Goal: Task Accomplishment & Management: Complete application form

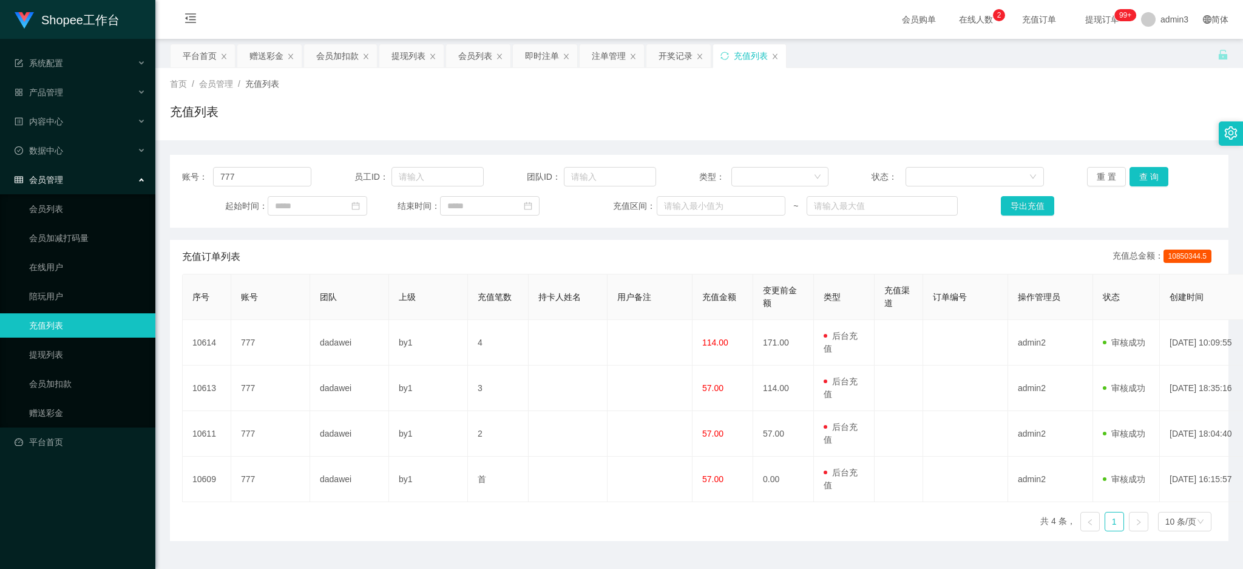
click at [260, 52] on div "赠送彩金" at bounding box center [267, 55] width 34 height 23
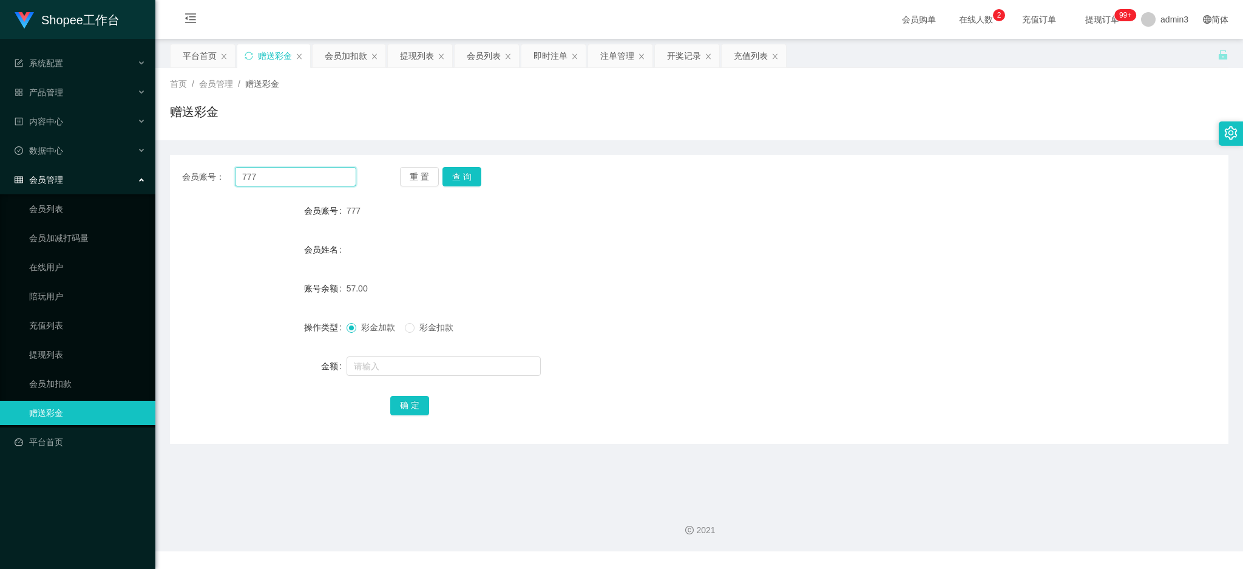
click at [237, 179] on input "777" at bounding box center [295, 176] width 121 height 19
paste input "Suet410123"
type input "Suet410123"
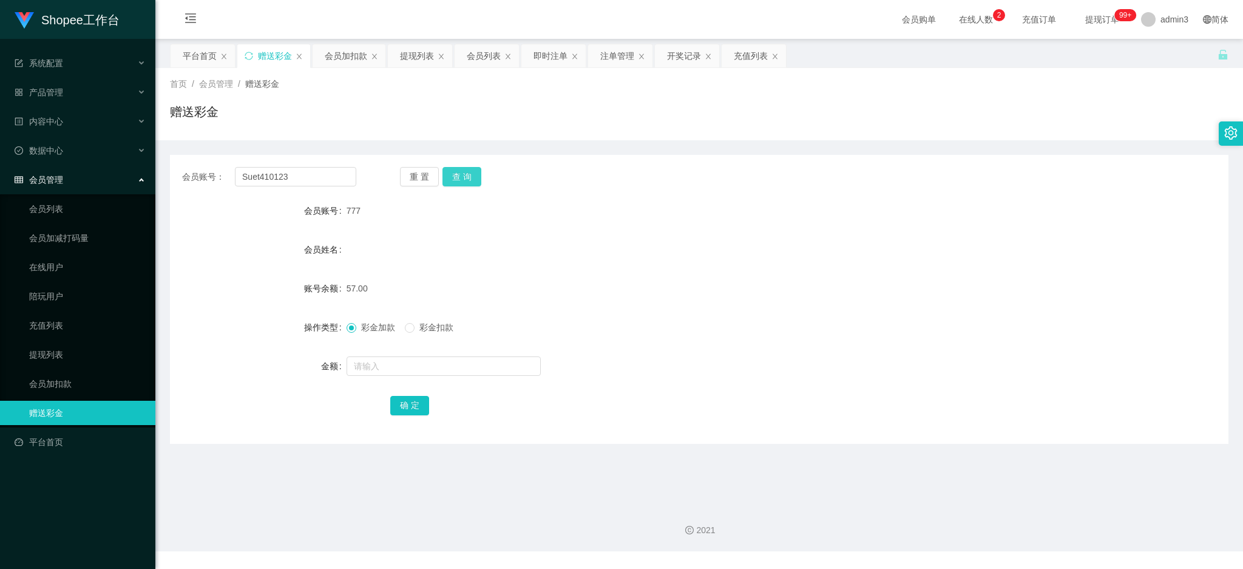
click at [458, 175] on button "查 询" at bounding box center [462, 176] width 39 height 19
click at [374, 364] on input "text" at bounding box center [444, 365] width 194 height 19
type input "100"
click at [404, 409] on button "确 定" at bounding box center [409, 405] width 39 height 19
click at [345, 54] on div "会员加扣款" at bounding box center [346, 55] width 43 height 23
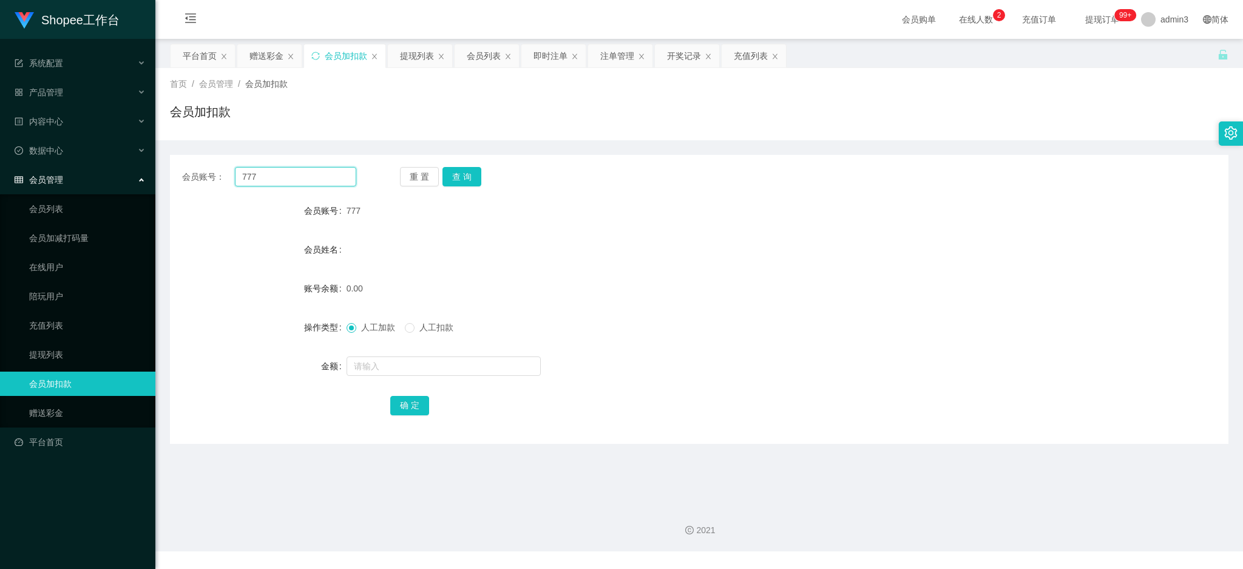
click at [277, 177] on input "777" at bounding box center [295, 176] width 121 height 19
paste input "68"
click at [455, 175] on button "查 询" at bounding box center [462, 176] width 39 height 19
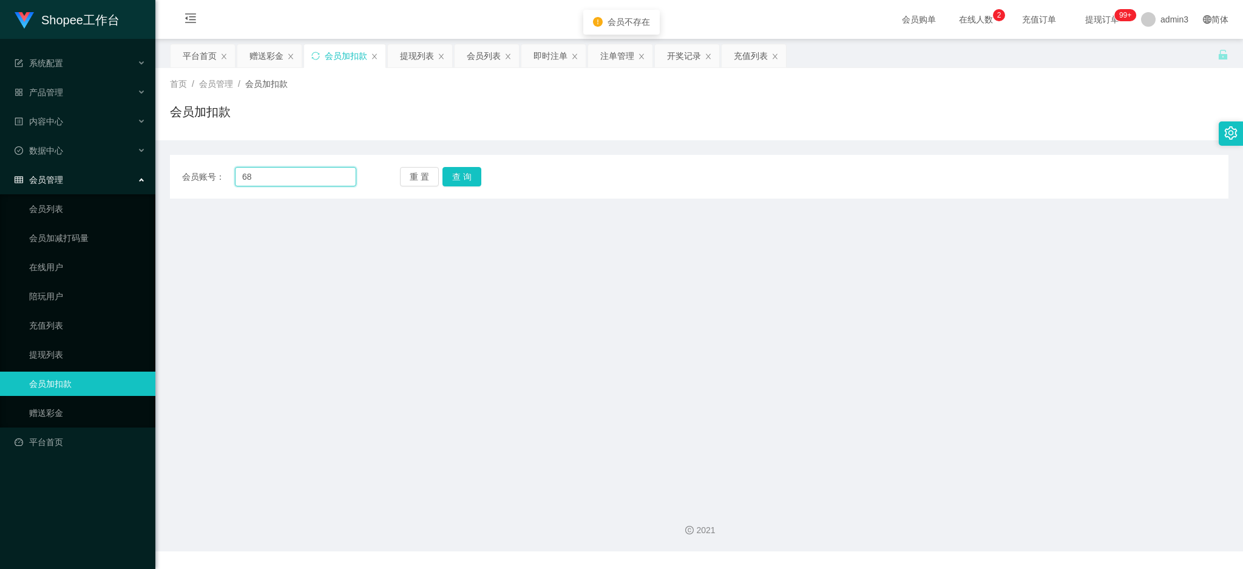
drag, startPoint x: 284, startPoint y: 180, endPoint x: 250, endPoint y: 169, distance: 35.5
click at [284, 179] on input "68" at bounding box center [295, 176] width 121 height 19
drag, startPoint x: 243, startPoint y: 177, endPoint x: 227, endPoint y: 174, distance: 16.7
click at [227, 175] on div "会员账号： 68" at bounding box center [269, 176] width 174 height 19
type input "68"
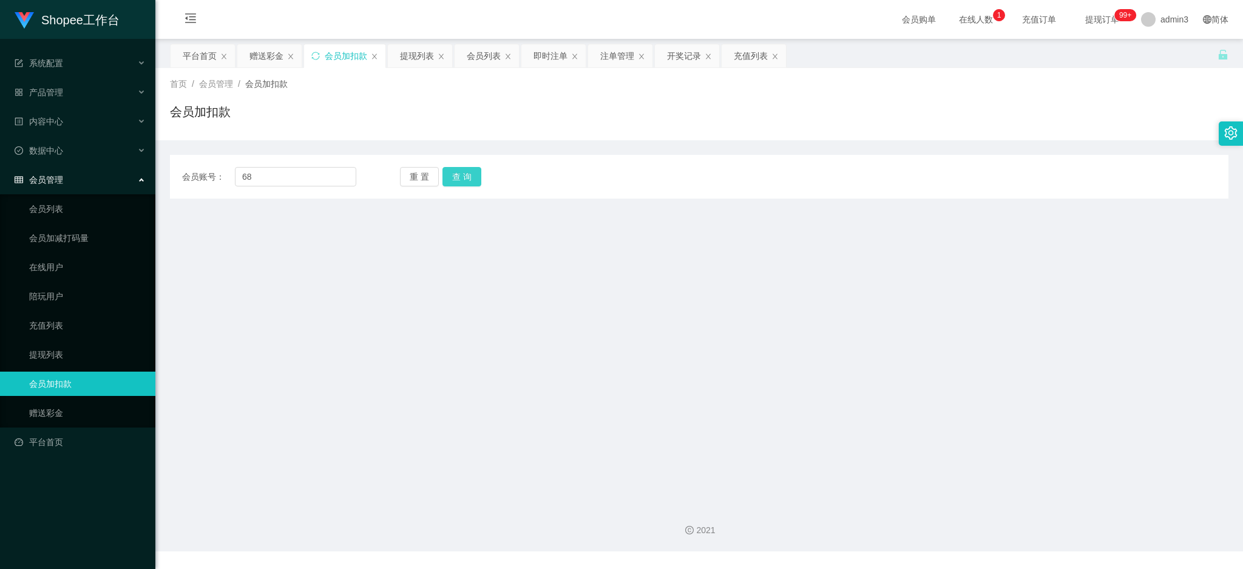
click at [461, 174] on button "查 询" at bounding box center [462, 176] width 39 height 19
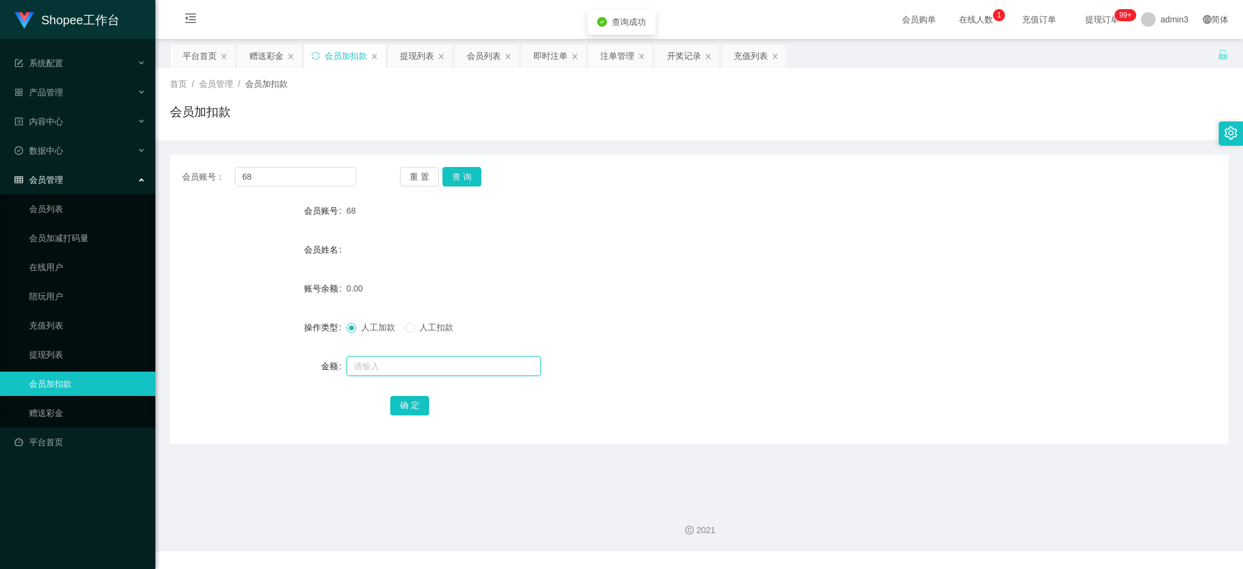
click at [375, 360] on input "text" at bounding box center [444, 365] width 194 height 19
type input "11"
click at [402, 398] on button "确 定" at bounding box center [409, 405] width 39 height 19
click at [260, 52] on div "赠送彩金" at bounding box center [267, 55] width 34 height 23
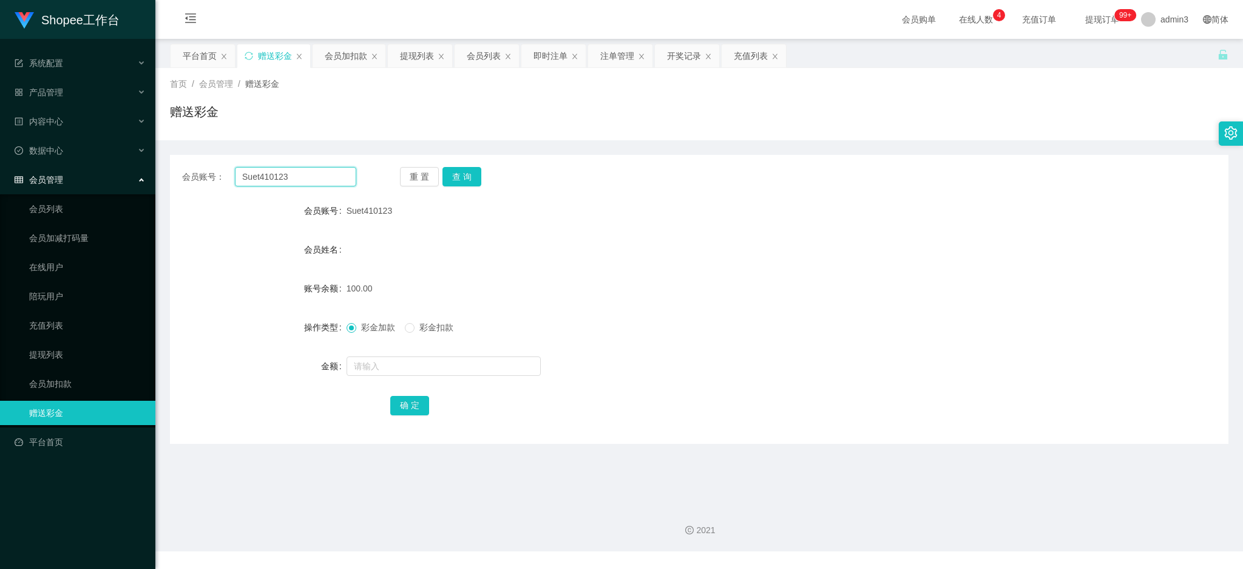
click at [262, 171] on input "Suet410123" at bounding box center [295, 176] width 121 height 19
paste input "[PERSON_NAME]"
type input "Fred123"
click at [451, 179] on button "查 询" at bounding box center [462, 176] width 39 height 19
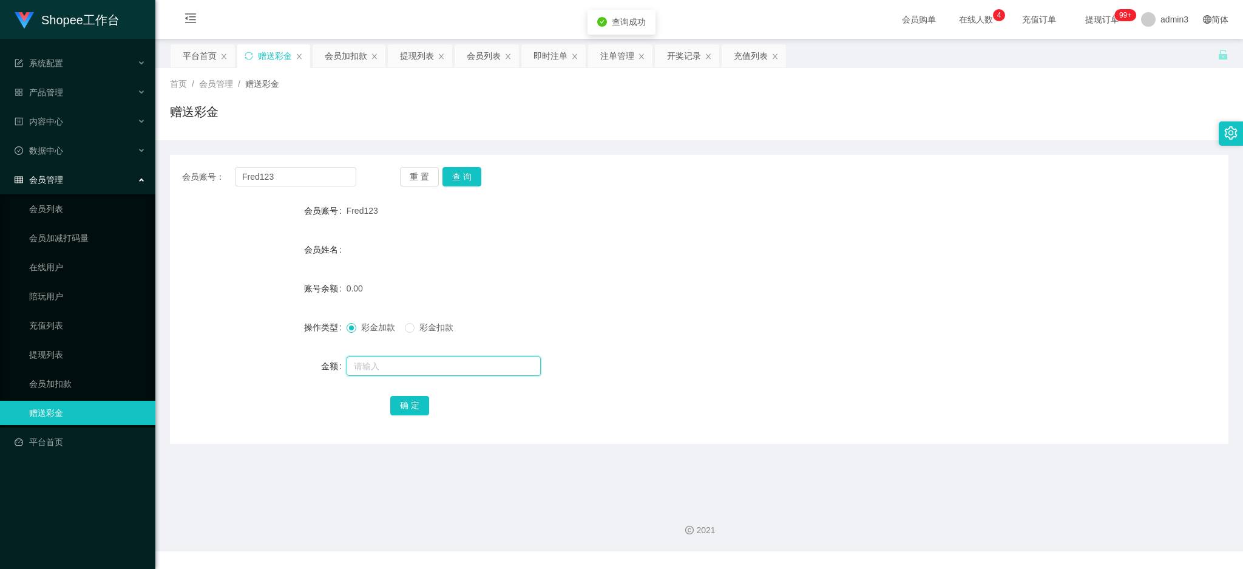
click at [387, 362] on input "text" at bounding box center [444, 365] width 194 height 19
type input "100"
click at [398, 403] on button "确 定" at bounding box center [409, 405] width 39 height 19
click at [260, 184] on input "Fred123" at bounding box center [295, 176] width 121 height 19
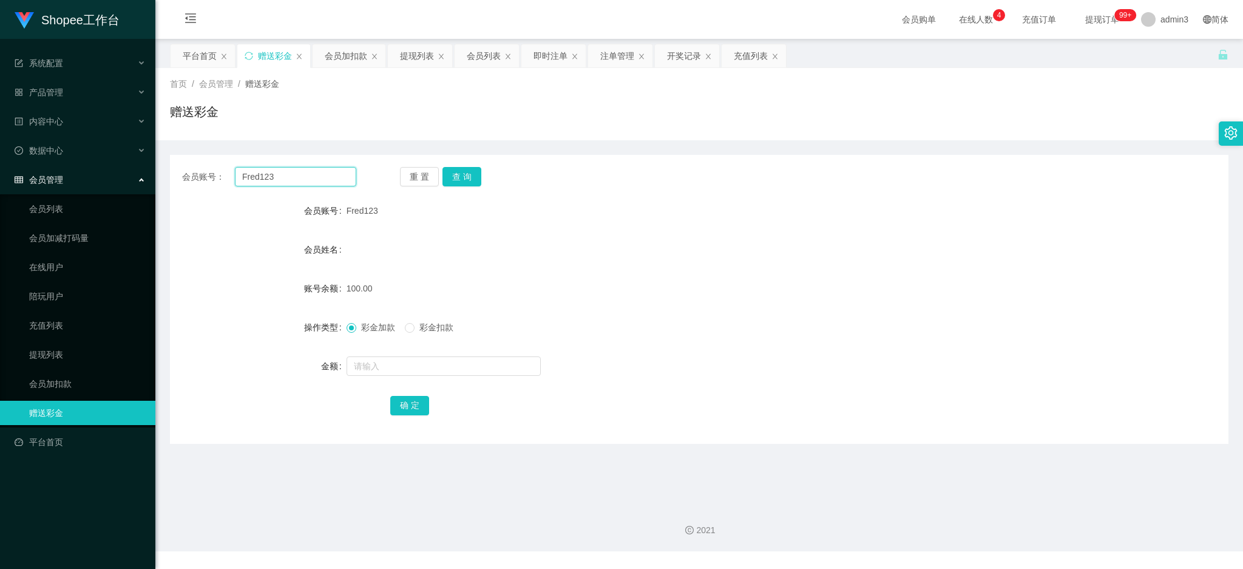
paste input "95001215"
type input "95001215"
drag, startPoint x: 457, startPoint y: 179, endPoint x: 433, endPoint y: 291, distance: 114.2
click at [457, 179] on button "查 询" at bounding box center [462, 176] width 39 height 19
click at [409, 367] on input "text" at bounding box center [444, 365] width 194 height 19
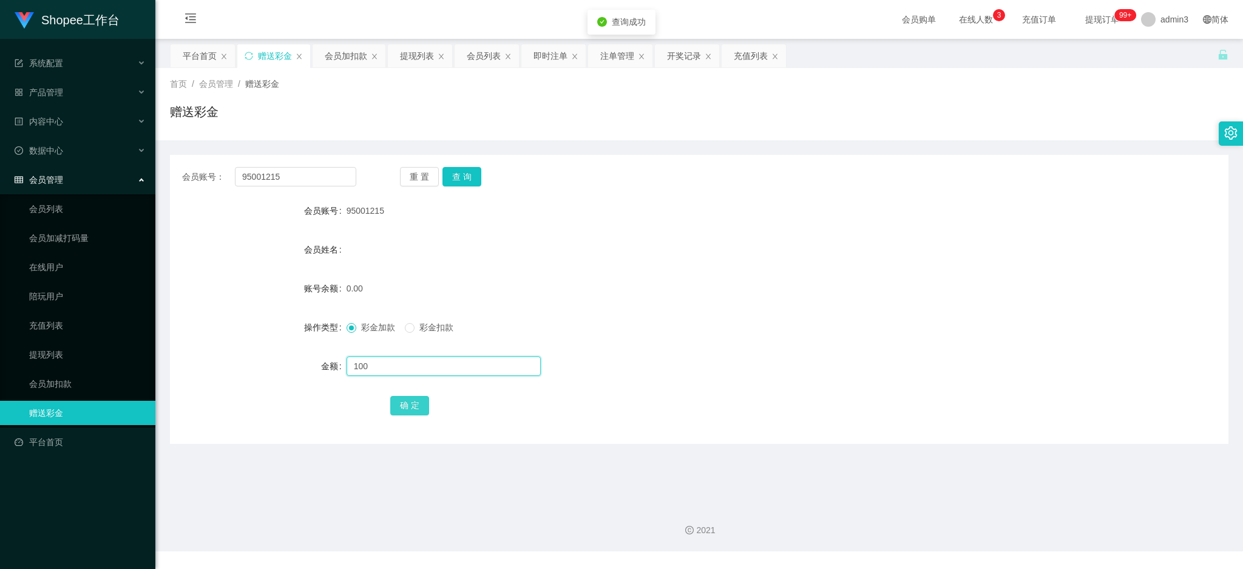
type input "100"
click at [400, 404] on button "确 定" at bounding box center [409, 405] width 39 height 19
click at [251, 172] on input "95001215" at bounding box center [295, 176] width 121 height 19
paste input "Yenicng"
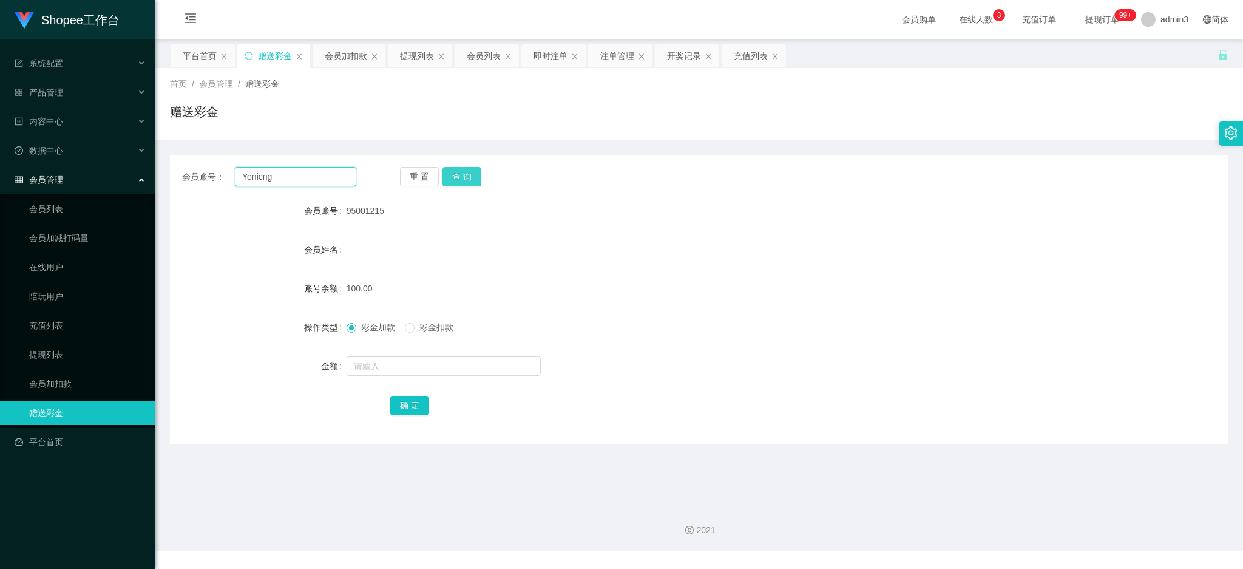
type input "Yenicng"
click at [455, 168] on button "查 询" at bounding box center [462, 176] width 39 height 19
click at [408, 372] on input "text" at bounding box center [444, 365] width 194 height 19
type input "100"
click at [406, 412] on button "确 定" at bounding box center [409, 405] width 39 height 19
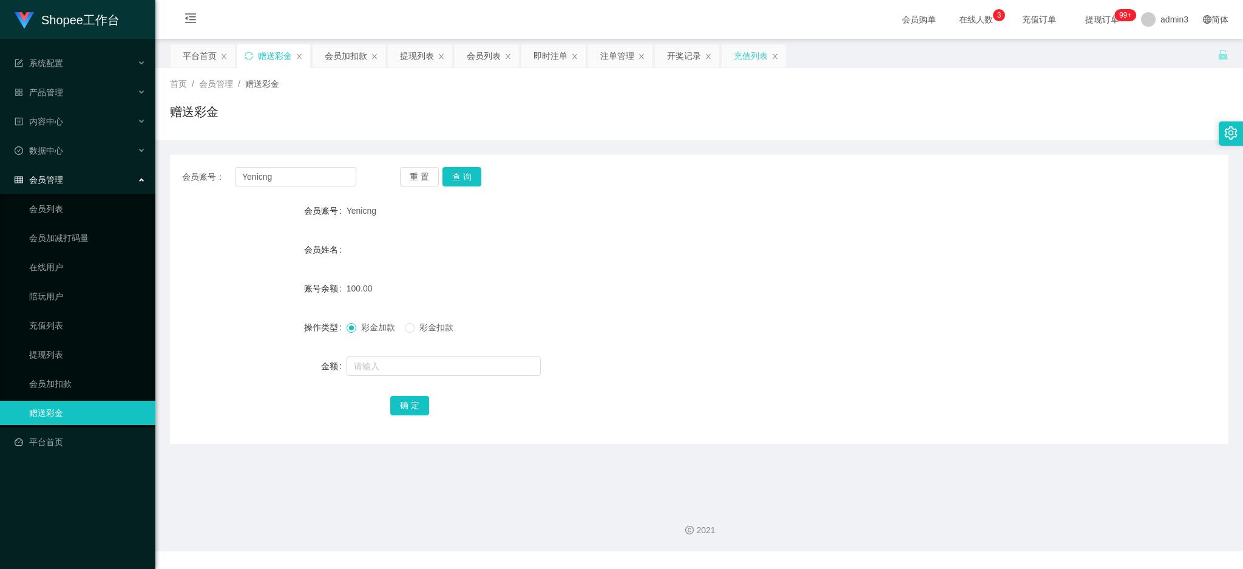
click at [729, 52] on div "充值列表" at bounding box center [754, 55] width 64 height 23
drag, startPoint x: 751, startPoint y: 52, endPoint x: 741, endPoint y: 64, distance: 15.9
click at [752, 52] on div "充值列表" at bounding box center [751, 55] width 34 height 23
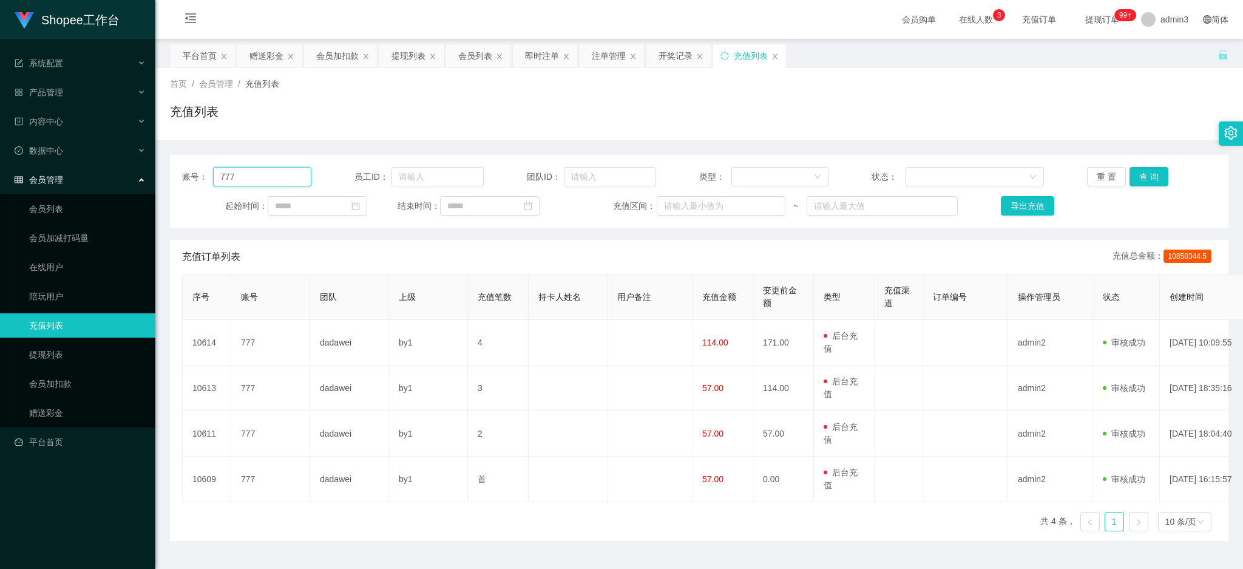
click at [257, 180] on input "777" at bounding box center [262, 176] width 98 height 19
paste input "68"
type input "68"
drag, startPoint x: 1145, startPoint y: 164, endPoint x: 1144, endPoint y: 171, distance: 6.7
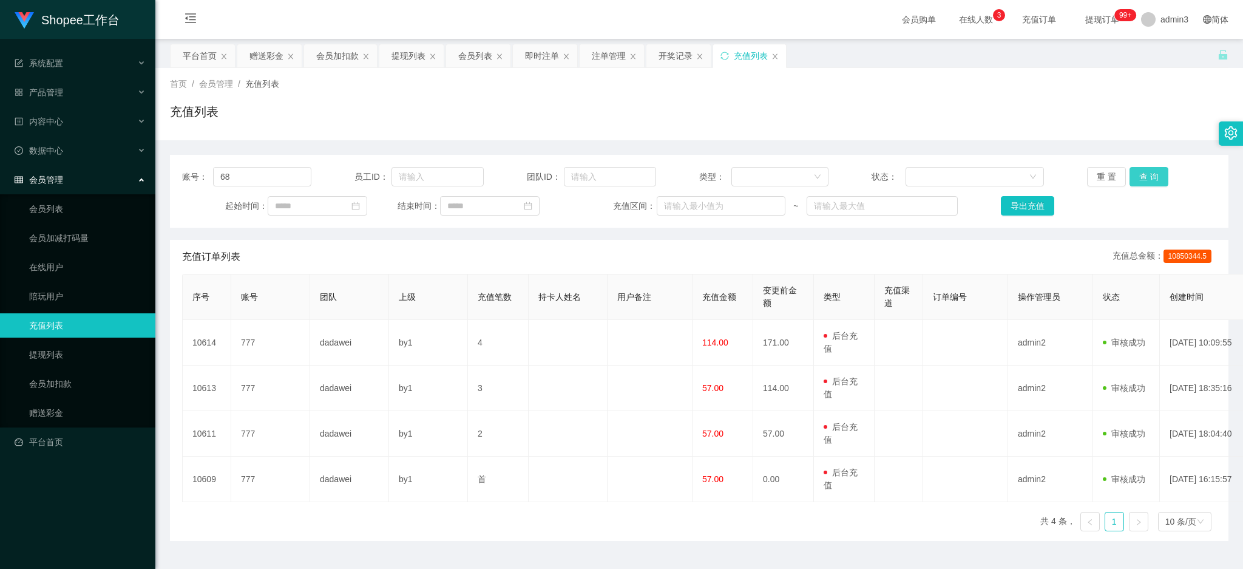
click at [1145, 165] on div "账号： 68 员工ID： 团队ID： 类型： 状态： 重 置 查 询 起始时间： 结束时间： 充值区间： ~ 导出充值" at bounding box center [699, 191] width 1059 height 73
click at [1144, 174] on button "查 询" at bounding box center [1149, 176] width 39 height 19
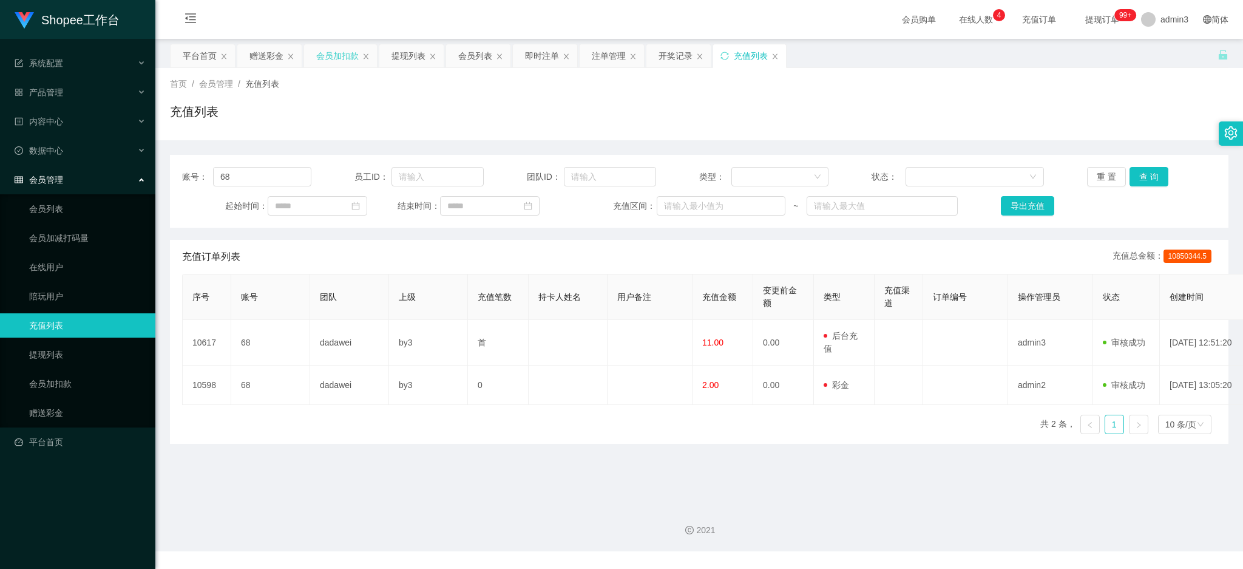
click at [321, 63] on div "会员加扣款" at bounding box center [337, 55] width 43 height 23
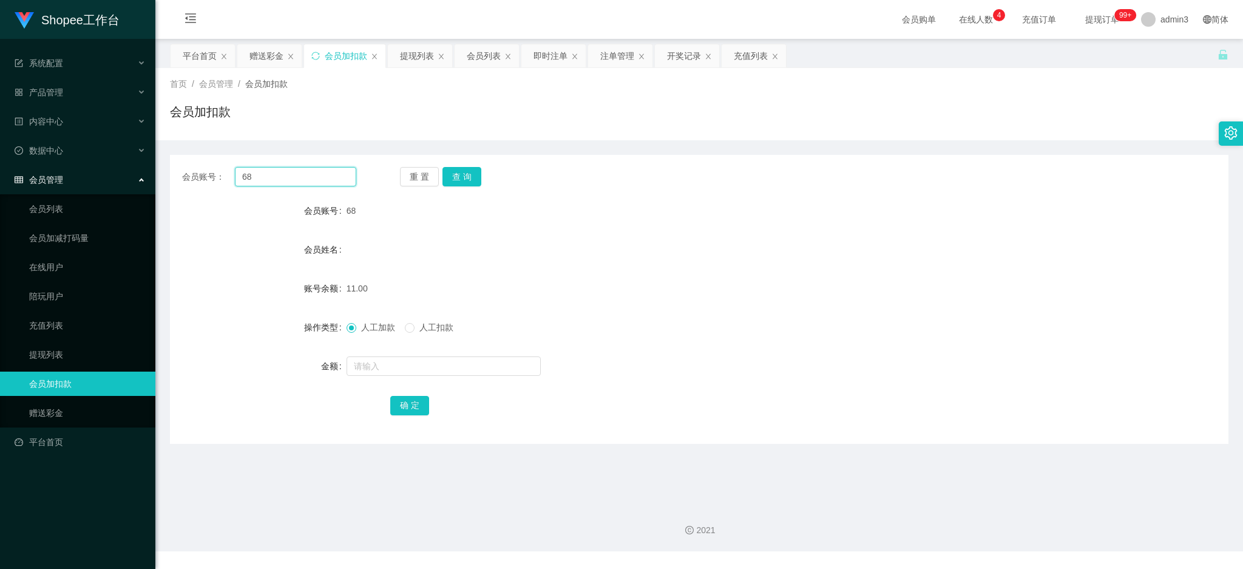
click at [249, 178] on input "68" at bounding box center [295, 176] width 121 height 19
paste input "text"
click at [242, 181] on input "68" at bounding box center [295, 176] width 121 height 19
drag, startPoint x: 245, startPoint y: 181, endPoint x: 223, endPoint y: 183, distance: 21.4
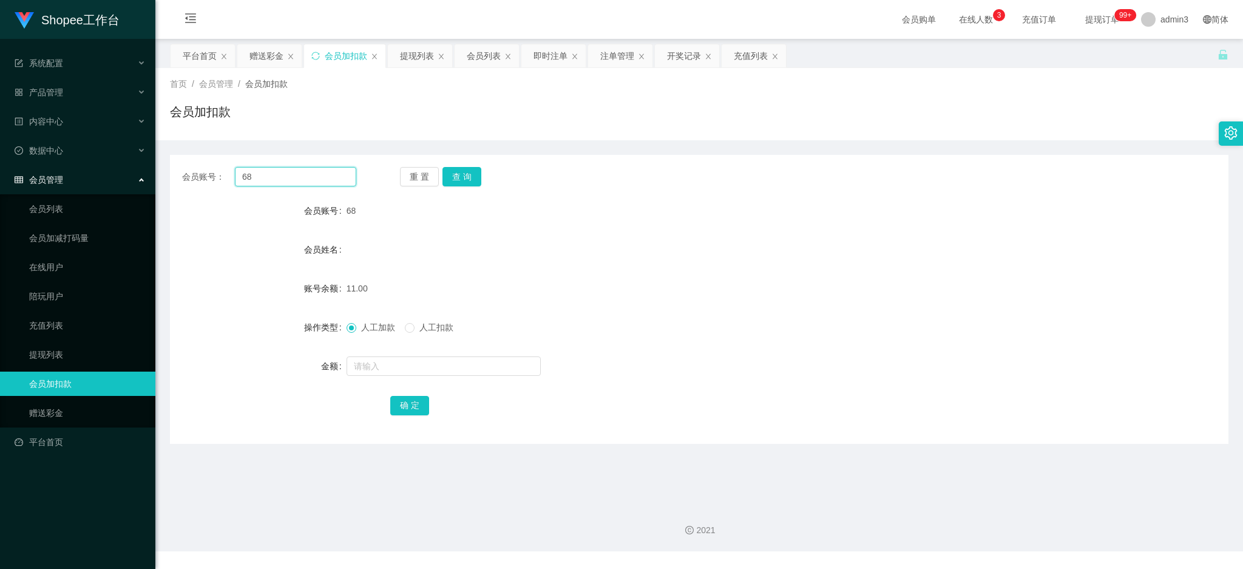
click at [223, 183] on div "会员账号： 68" at bounding box center [269, 176] width 174 height 19
type input "68"
click at [462, 176] on button "查 询" at bounding box center [462, 176] width 39 height 19
click at [361, 373] on input "text" at bounding box center [444, 365] width 194 height 19
type input "11"
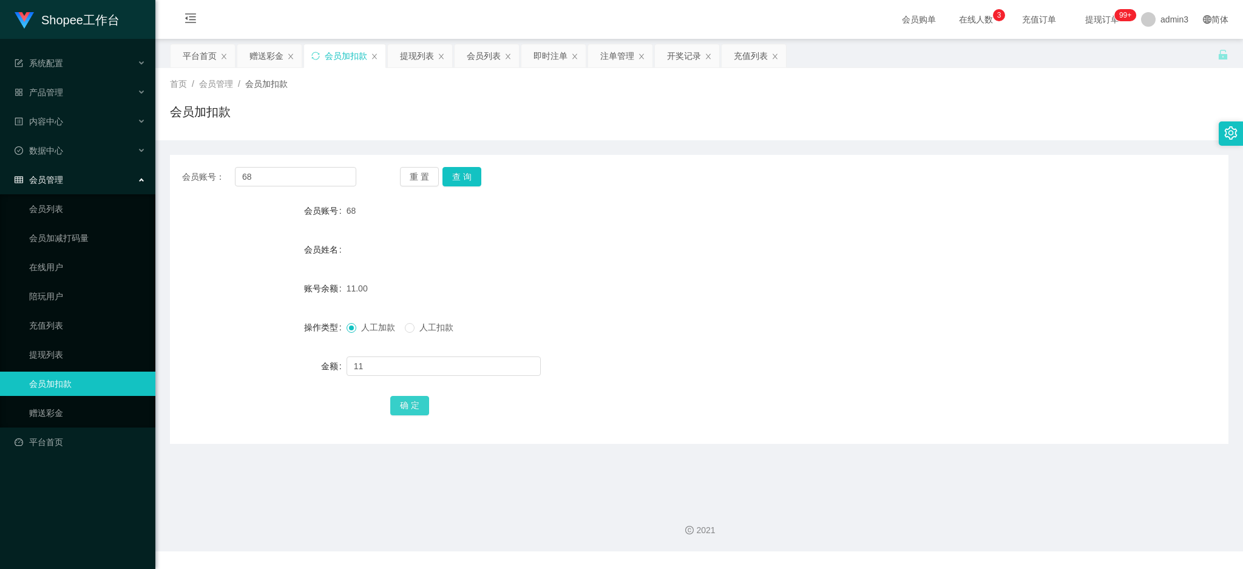
click at [405, 406] on button "确 定" at bounding box center [409, 405] width 39 height 19
click at [270, 177] on input "68" at bounding box center [295, 176] width 121 height 19
click at [268, 176] on input "68" at bounding box center [295, 176] width 121 height 19
click at [464, 180] on button "查 询" at bounding box center [462, 176] width 39 height 19
click at [396, 369] on input "text" at bounding box center [444, 365] width 194 height 19
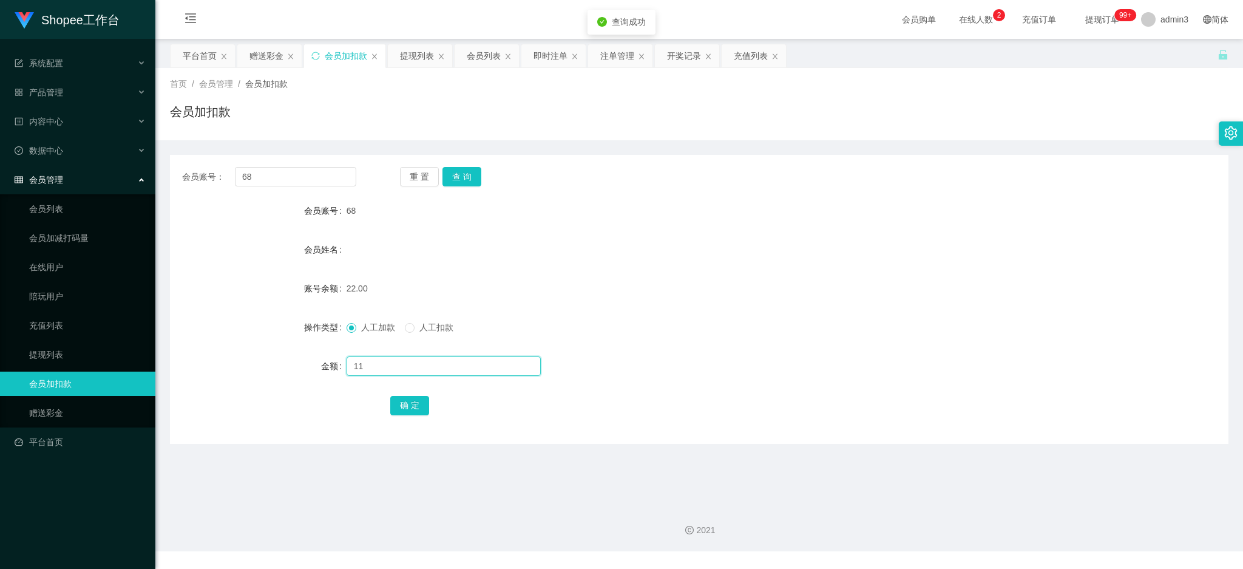
type input "11"
click at [412, 405] on button "确 定" at bounding box center [409, 405] width 39 height 19
click at [321, 174] on input "68" at bounding box center [295, 176] width 121 height 19
paste input "444"
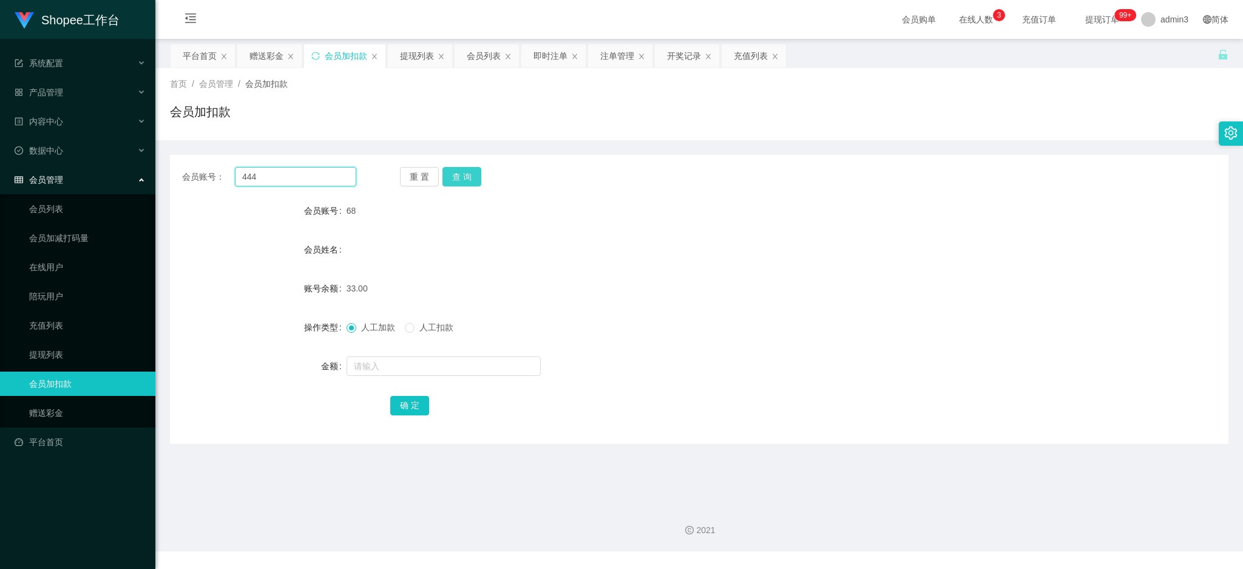
type input "444"
click at [465, 175] on button "查 询" at bounding box center [462, 176] width 39 height 19
click at [358, 359] on input "text" at bounding box center [444, 365] width 194 height 19
click at [383, 366] on input "text" at bounding box center [444, 365] width 194 height 19
type input "11"
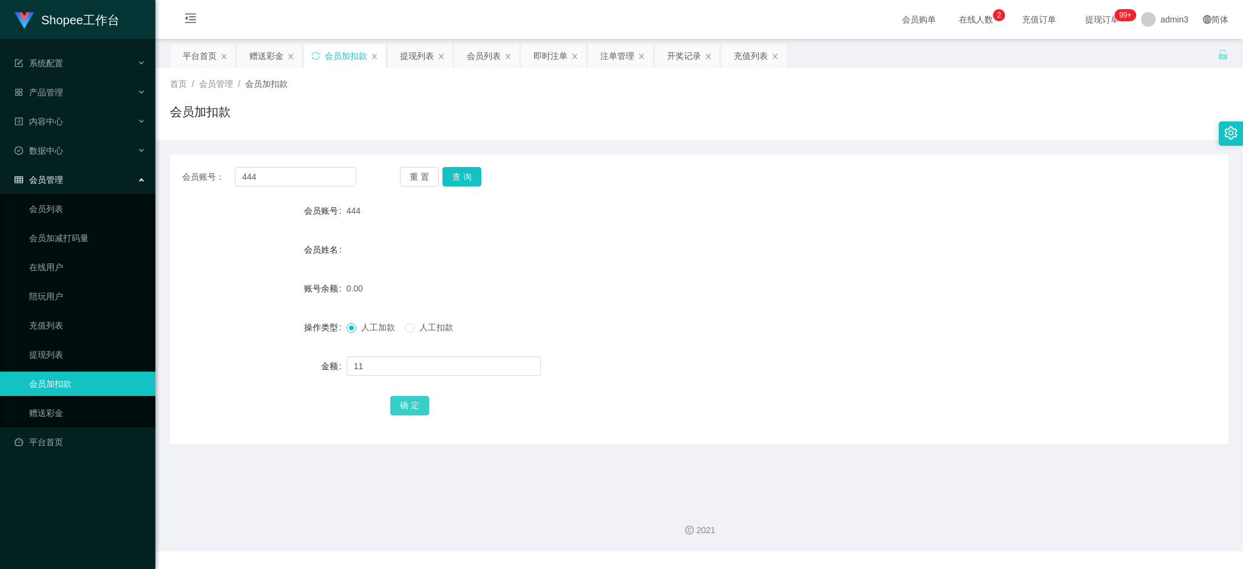
click at [406, 408] on button "确 定" at bounding box center [409, 405] width 39 height 19
click at [282, 183] on input "444" at bounding box center [295, 176] width 121 height 19
click at [283, 183] on input "444" at bounding box center [295, 176] width 121 height 19
paste input "777"
type input "777"
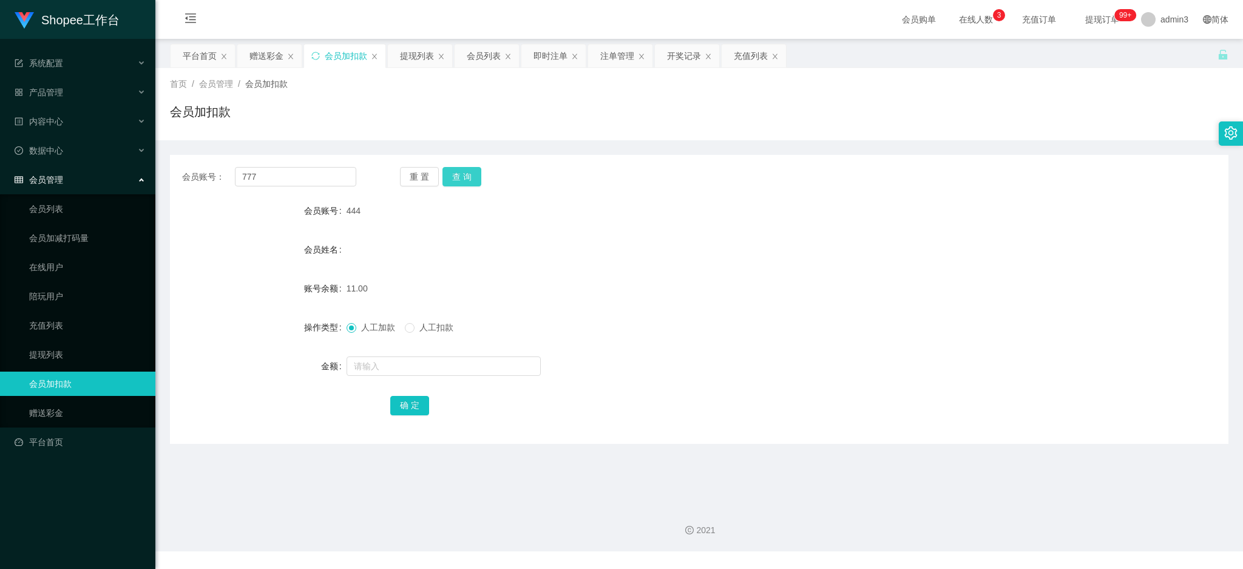
click at [461, 179] on button "查 询" at bounding box center [462, 176] width 39 height 19
click at [374, 364] on input "text" at bounding box center [444, 365] width 194 height 19
type input "80"
click at [411, 404] on button "确 定" at bounding box center [409, 405] width 39 height 19
click at [260, 53] on div "赠送彩金" at bounding box center [267, 55] width 34 height 23
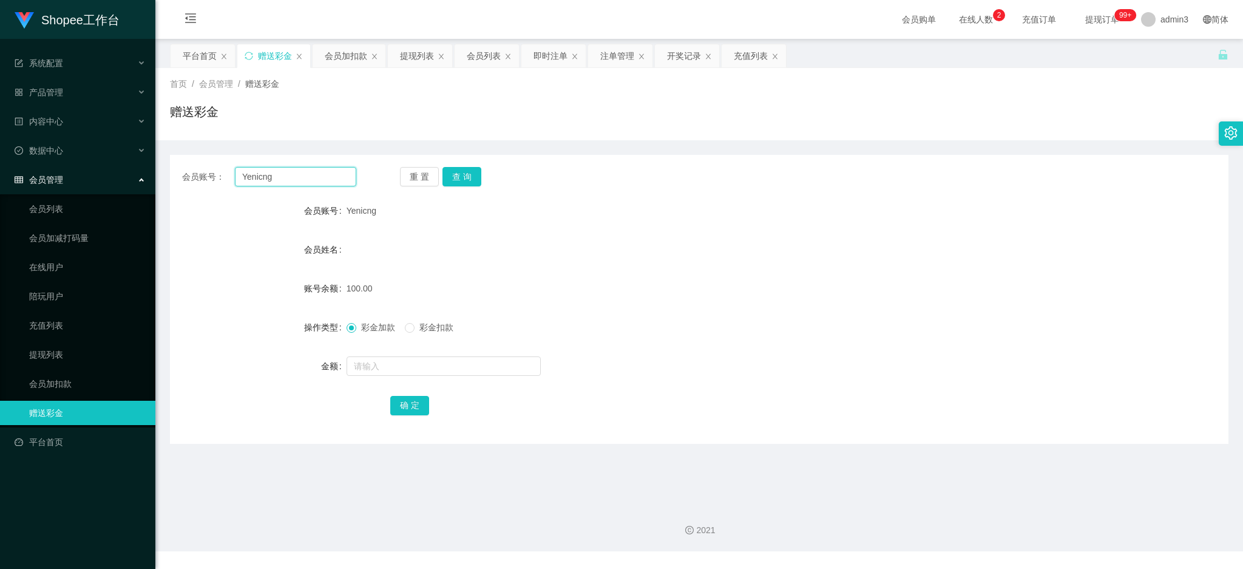
click at [265, 180] on input "Yenicng" at bounding box center [295, 176] width 121 height 19
paste input "Sorry99"
type input "Sorry99"
click at [449, 177] on button "查 询" at bounding box center [462, 176] width 39 height 19
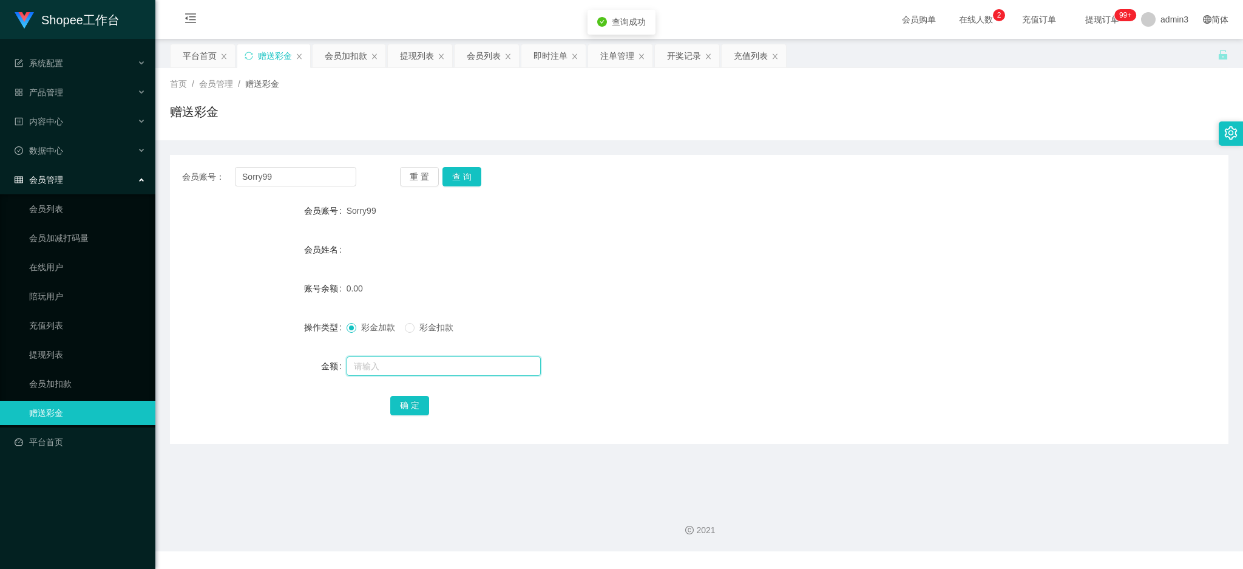
click at [408, 366] on input "text" at bounding box center [444, 365] width 194 height 19
drag, startPoint x: 357, startPoint y: 357, endPoint x: 331, endPoint y: 364, distance: 26.9
click at [209, 346] on form "会员账号 Sorry99 会员姓名 账号余额 0.00 操作类型 彩金加款 彩金扣款 金额 1100 确 定" at bounding box center [699, 308] width 1059 height 219
type input "100"
click at [398, 407] on button "确 定" at bounding box center [409, 405] width 39 height 19
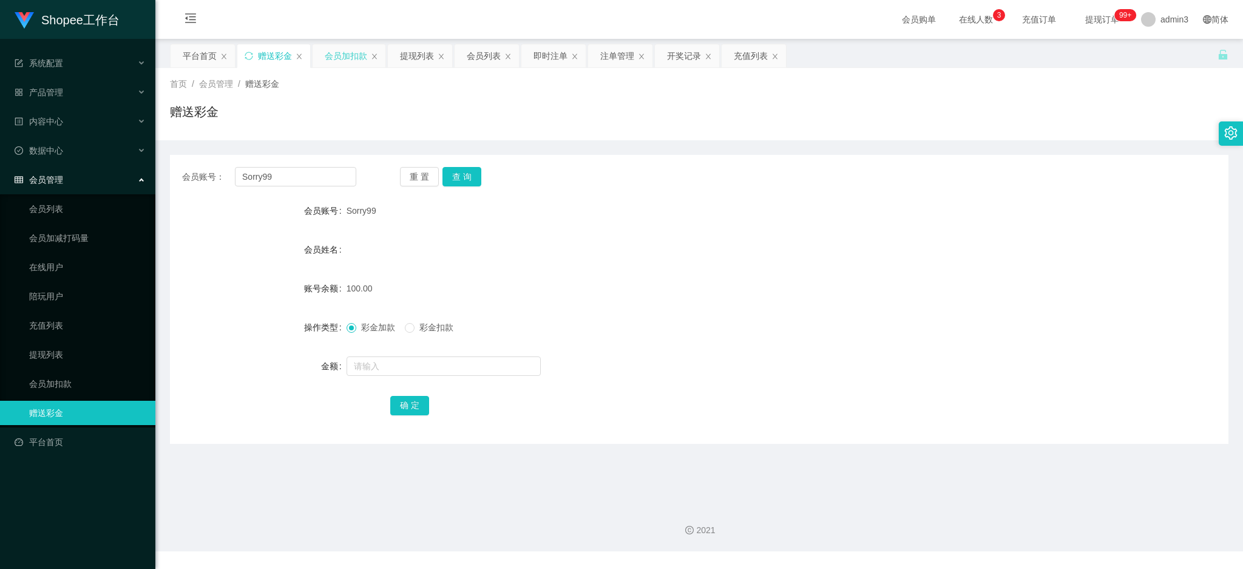
click at [350, 55] on div "会员加扣款" at bounding box center [346, 55] width 43 height 23
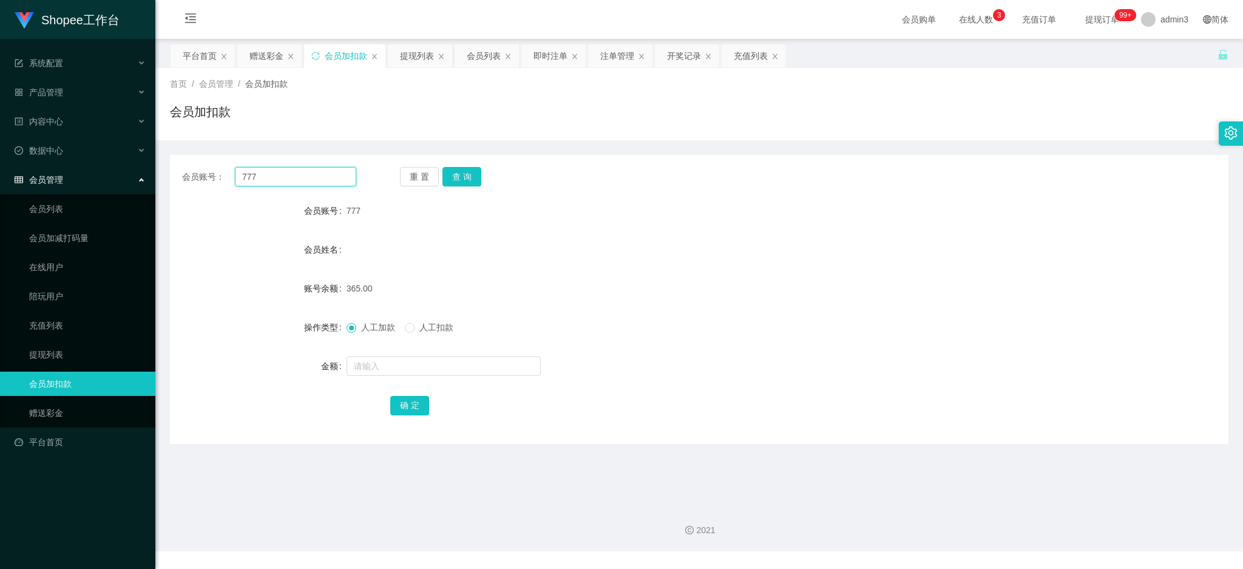
click at [256, 176] on input "777" at bounding box center [295, 176] width 121 height 19
paste input "98"
type input "98"
click at [459, 169] on button "查 询" at bounding box center [462, 176] width 39 height 19
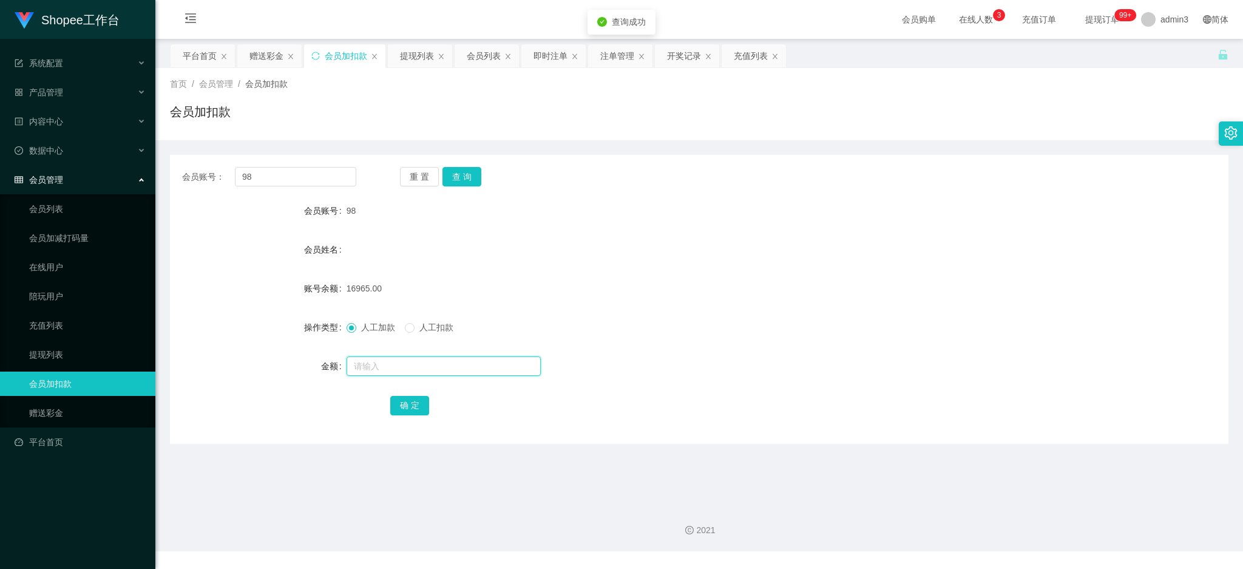
click at [387, 363] on input "text" at bounding box center [444, 365] width 194 height 19
type input "11"
drag, startPoint x: 398, startPoint y: 403, endPoint x: 390, endPoint y: 407, distance: 9.8
click at [395, 404] on button "确 定" at bounding box center [409, 405] width 39 height 19
click at [743, 63] on div "充值列表" at bounding box center [751, 55] width 34 height 23
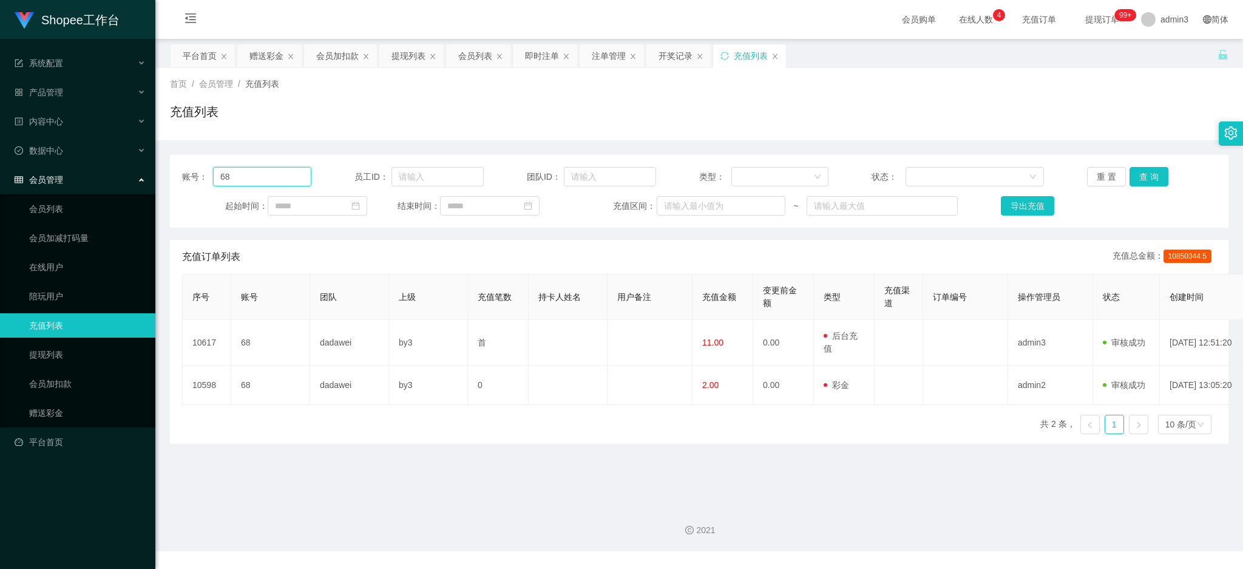
drag, startPoint x: 279, startPoint y: 171, endPoint x: 171, endPoint y: 158, distance: 108.2
click at [171, 158] on div "账号： 68 员工ID： 团队ID： 类型： 状态： 重 置 查 询 起始时间： 结束时间： 充值区间： ~ 导出充值" at bounding box center [699, 191] width 1059 height 73
type input "777"
click at [1145, 171] on button "查 询" at bounding box center [1149, 176] width 39 height 19
